Goal: Information Seeking & Learning: Learn about a topic

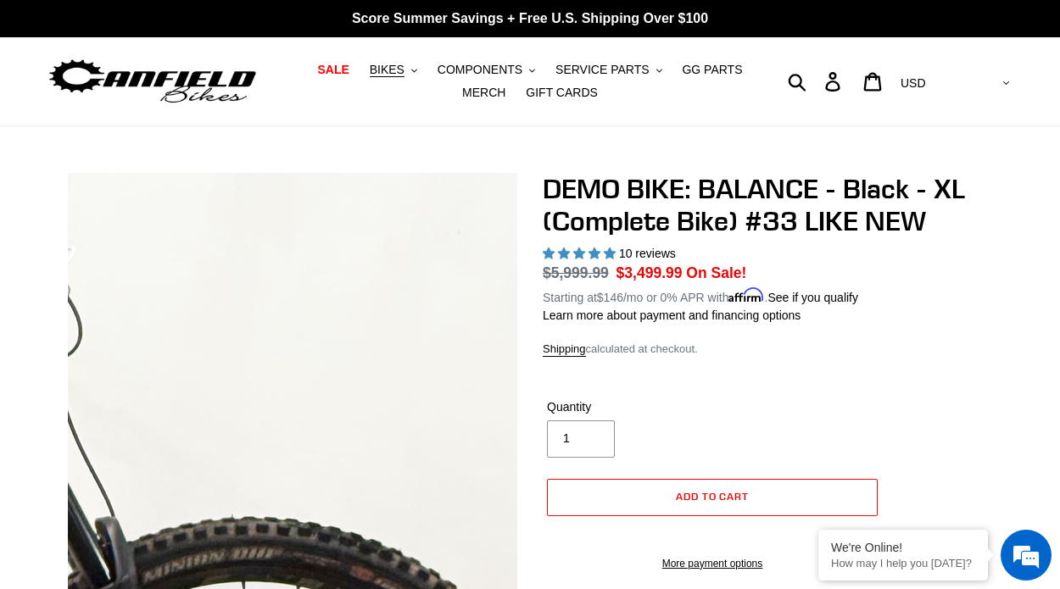
select select "highest-rating"
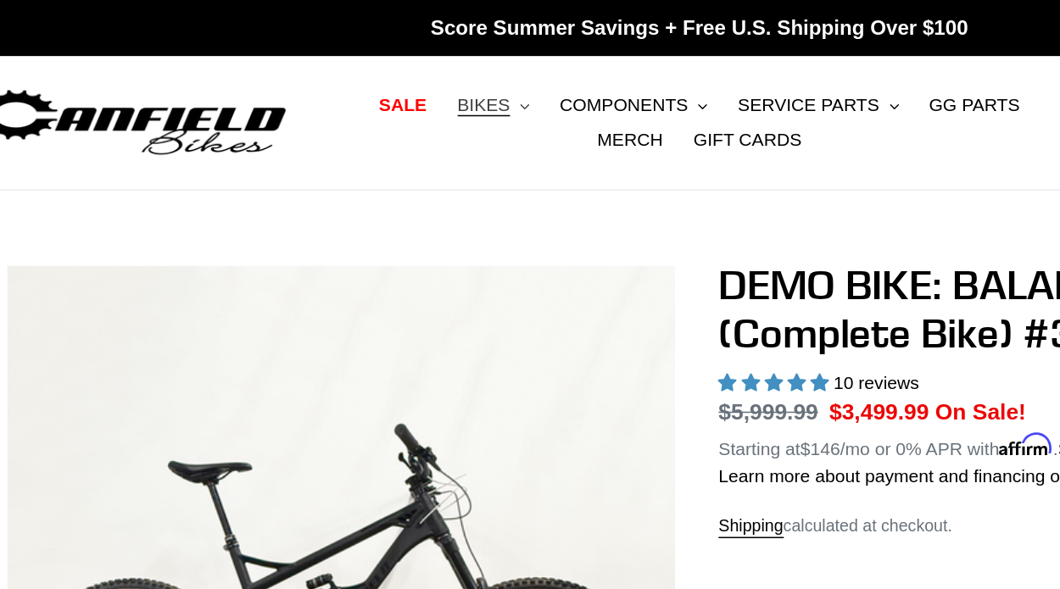
click at [394, 66] on span "BIKES" at bounding box center [387, 70] width 35 height 14
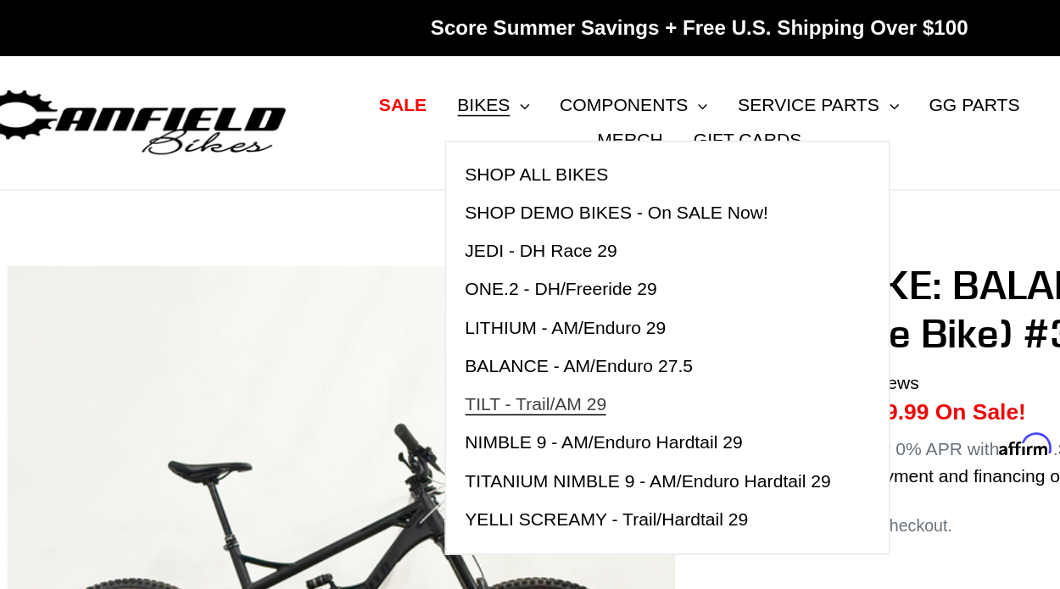
click at [408, 271] on span "TILT - Trail/AM 29" at bounding box center [422, 268] width 94 height 14
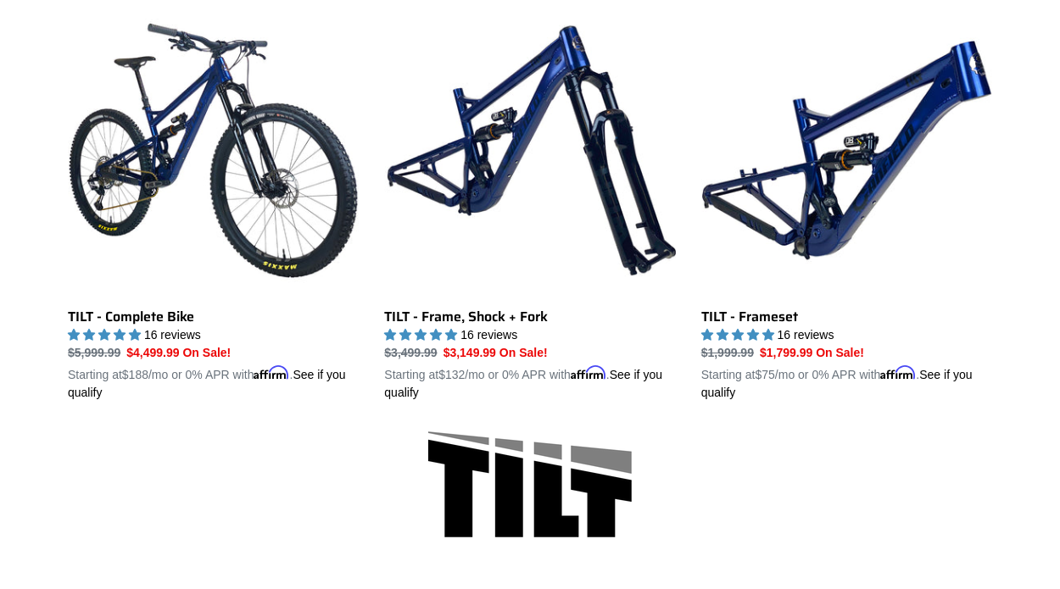
scroll to position [502, 0]
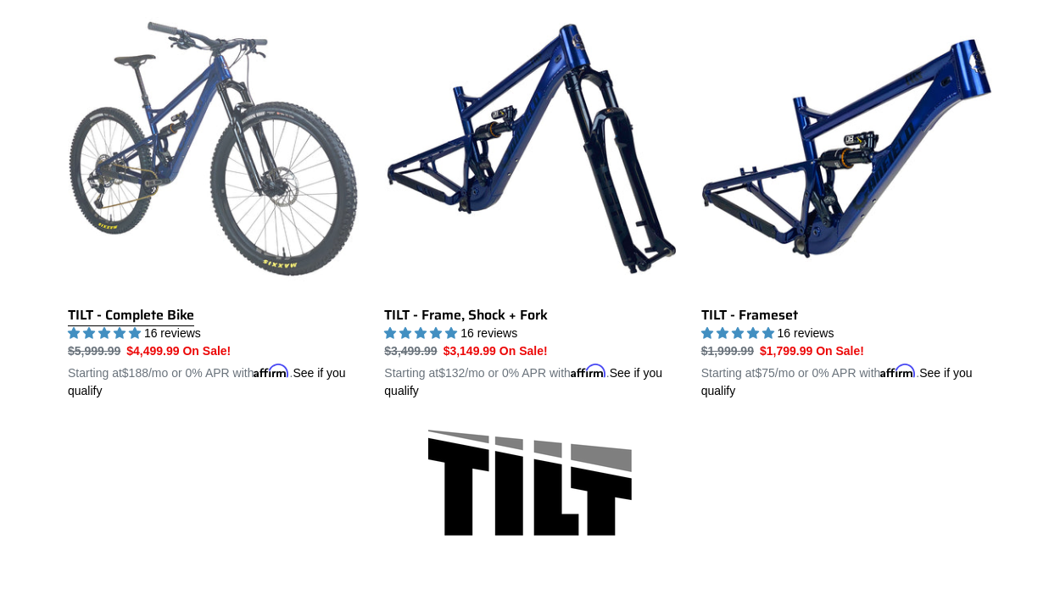
click at [280, 198] on link "TILT - Complete Bike" at bounding box center [213, 201] width 291 height 397
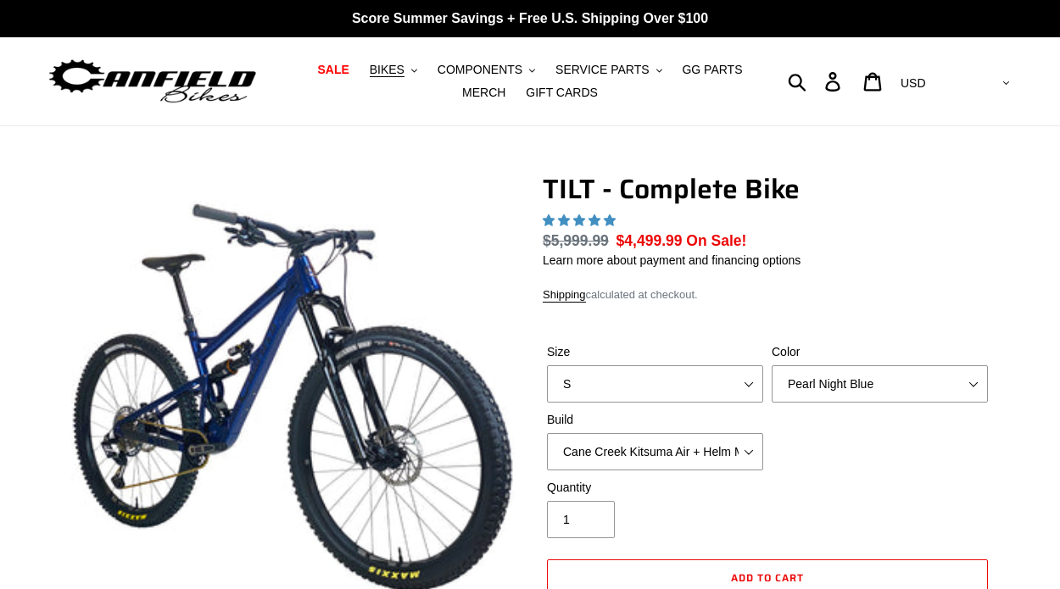
select select "highest-rating"
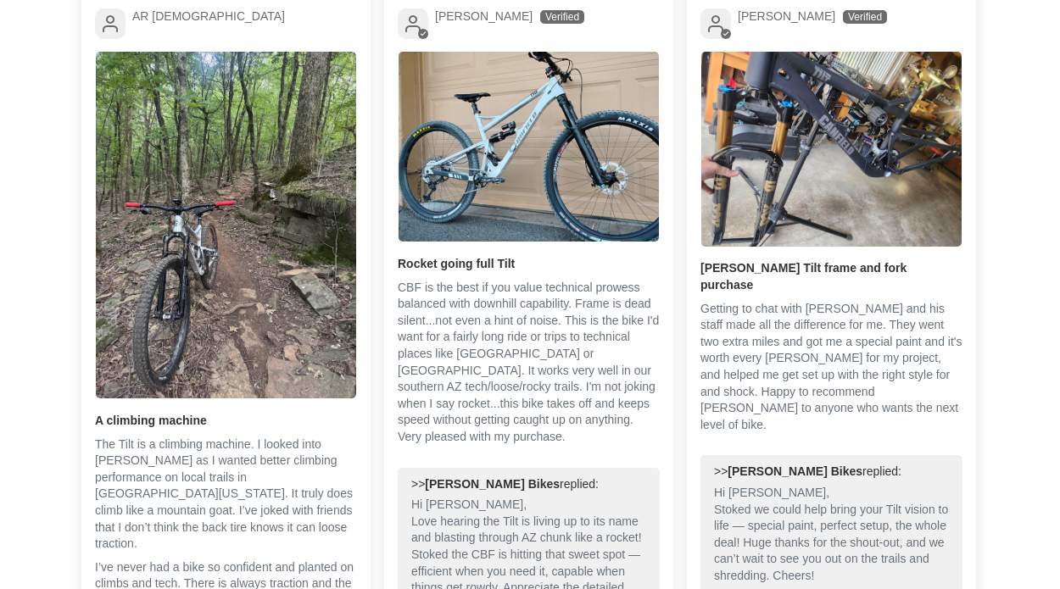
scroll to position [3814, 0]
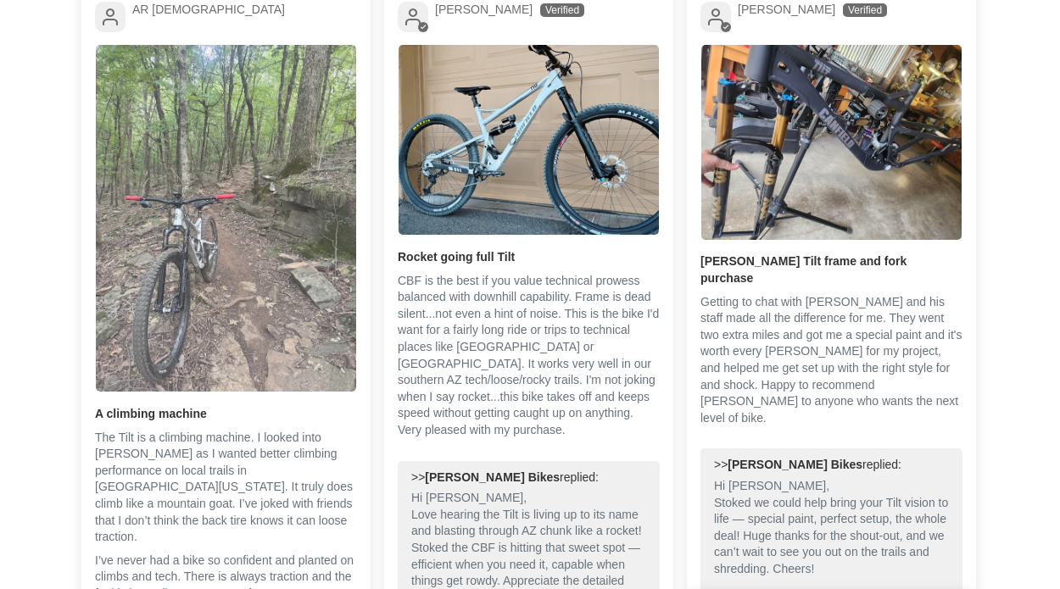
click at [247, 299] on img "Link to user picture 1" at bounding box center [226, 219] width 260 height 348
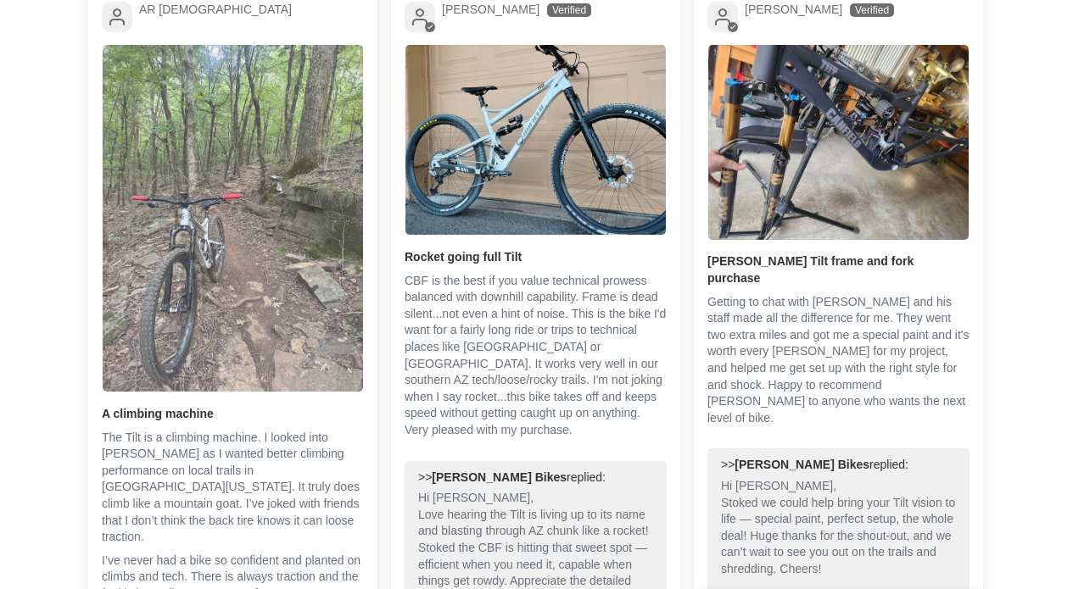
scroll to position [0, 0]
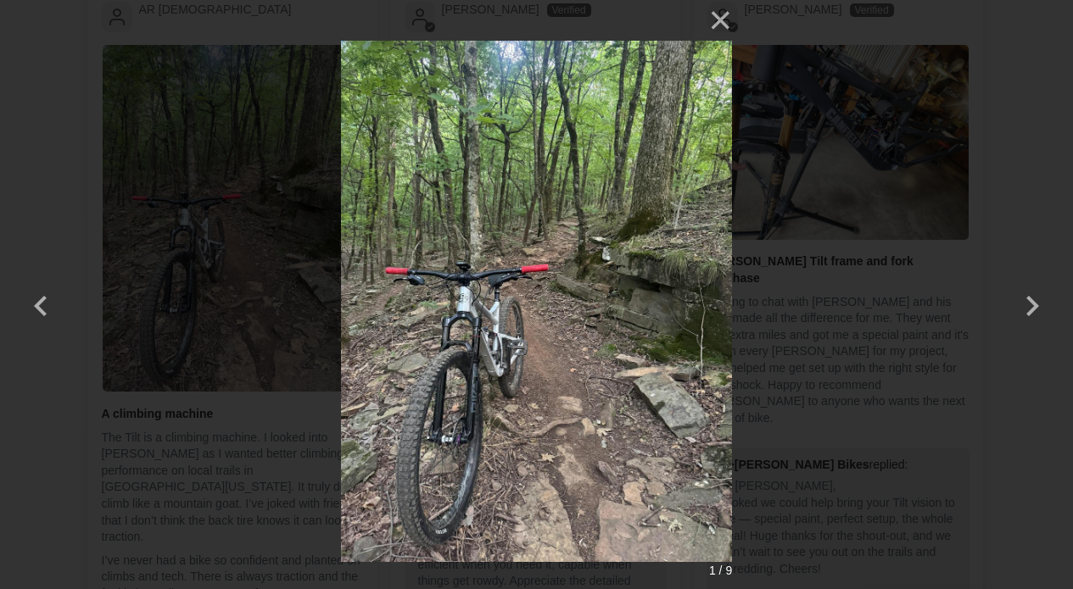
click at [81, 229] on div "× 1 / 9 Loading..." at bounding box center [536, 294] width 1073 height 589
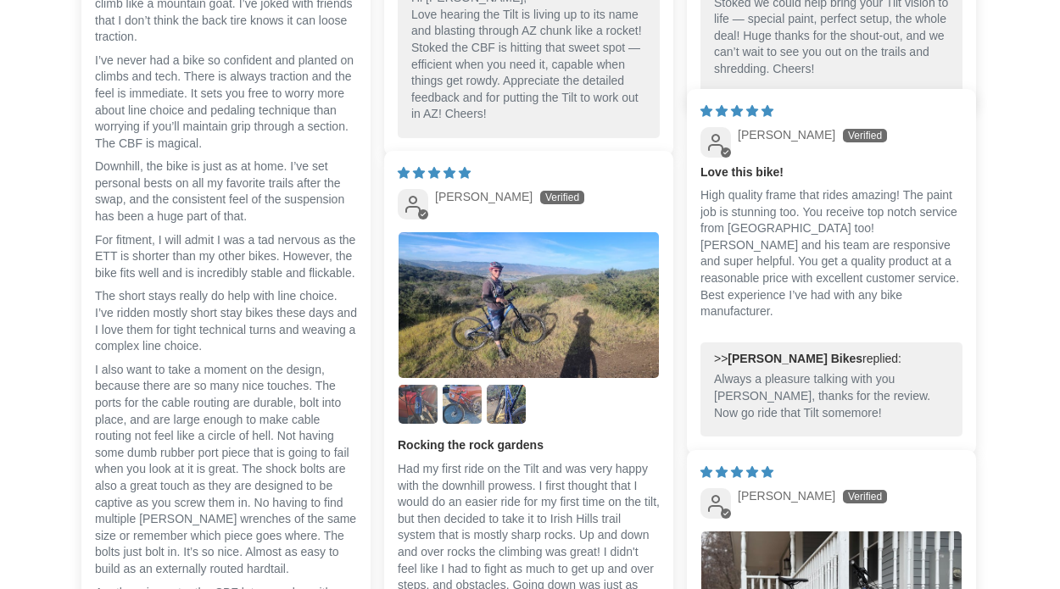
scroll to position [4321, 0]
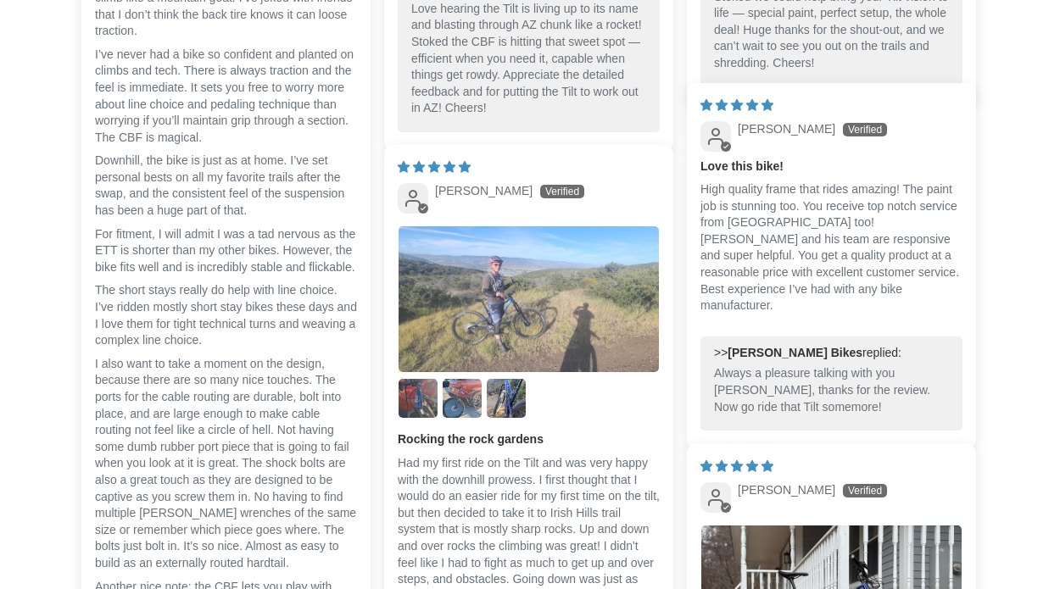
click at [489, 326] on img "Link to user picture 1" at bounding box center [529, 299] width 260 height 147
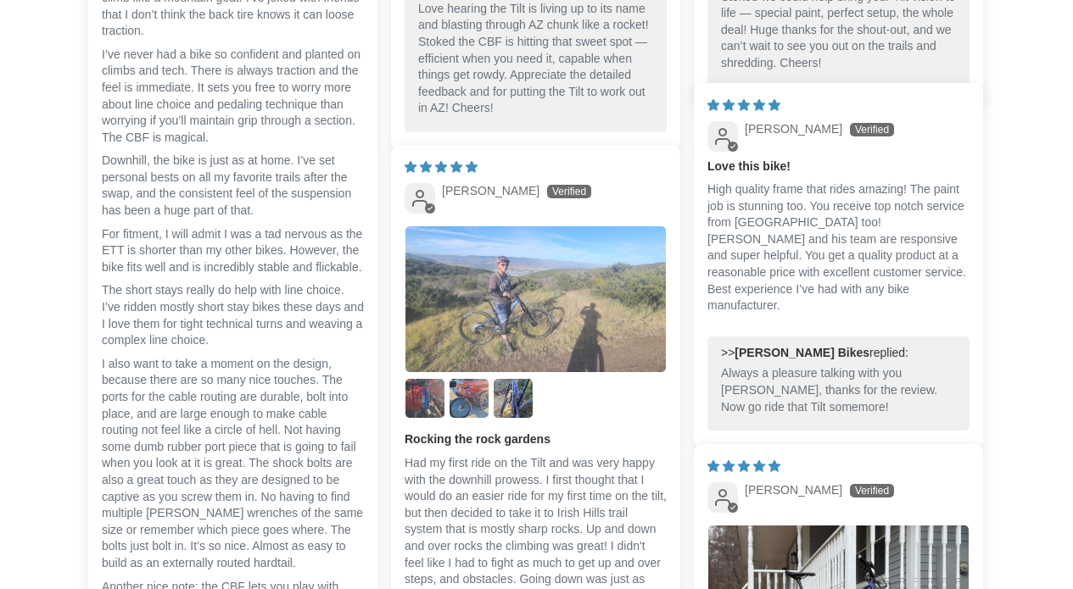
scroll to position [0, 0]
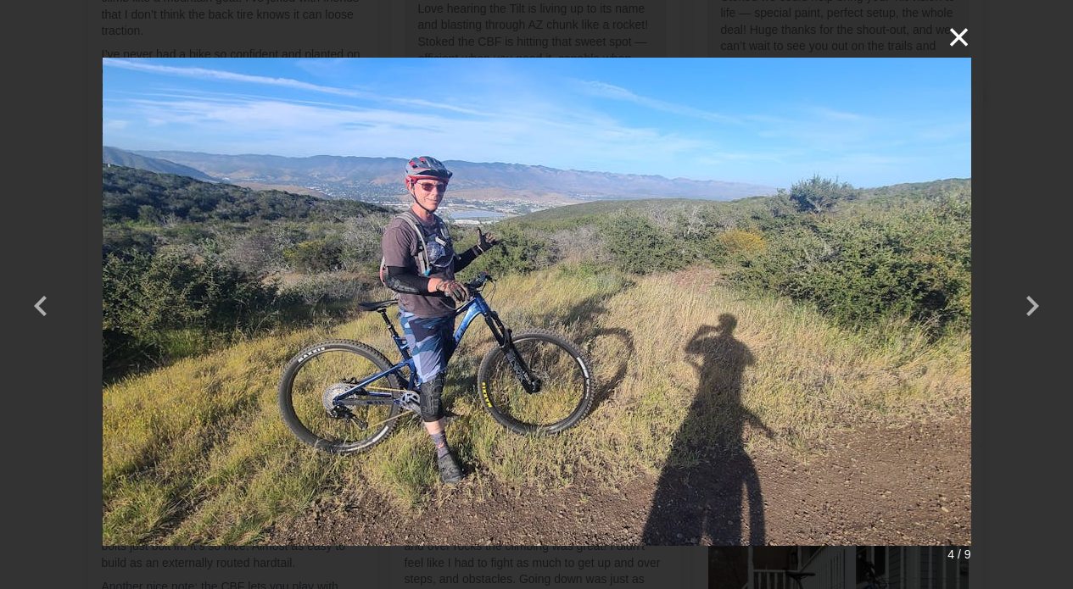
click at [963, 20] on button "×" at bounding box center [950, 37] width 41 height 41
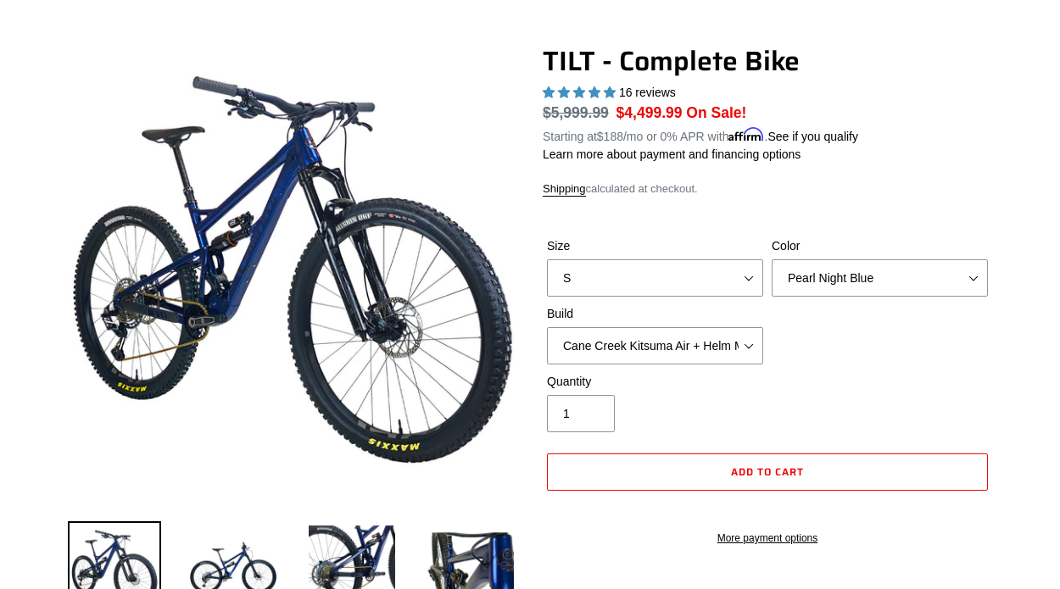
scroll to position [132, 0]
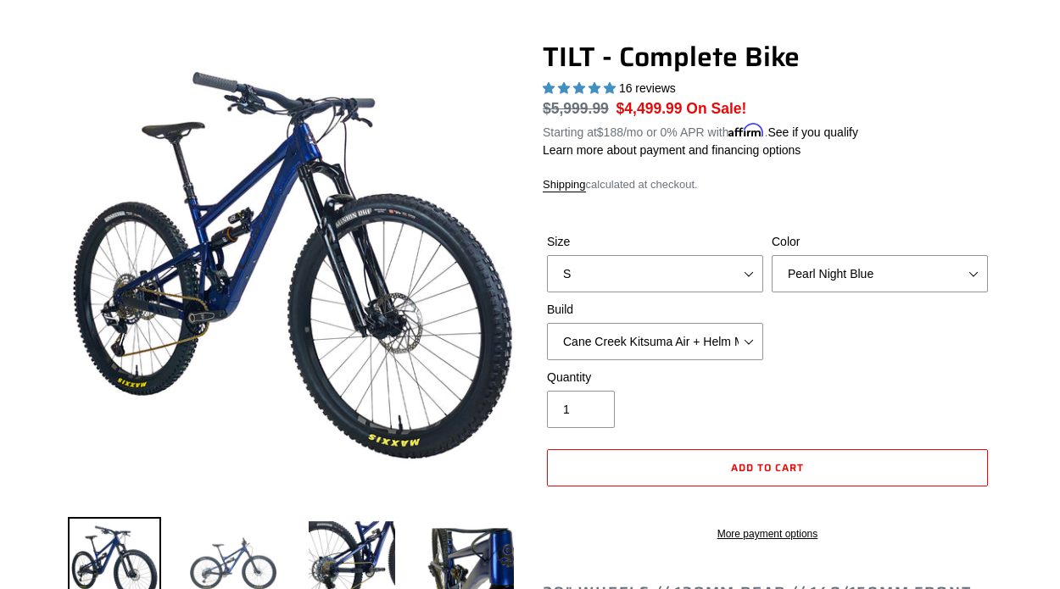
click at [206, 553] on img at bounding box center [233, 563] width 93 height 93
